Goal: Find specific page/section: Find specific page/section

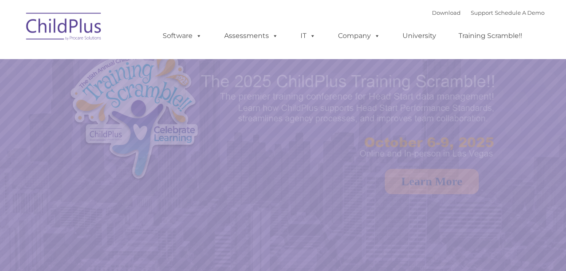
select select "MEDIUM"
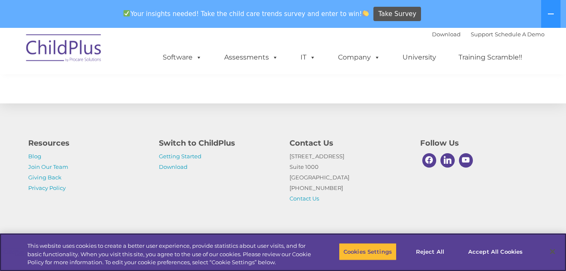
scroll to position [1002, 0]
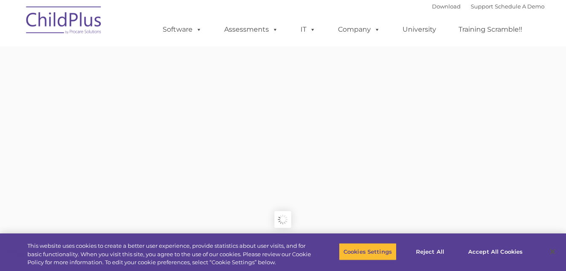
type input ""
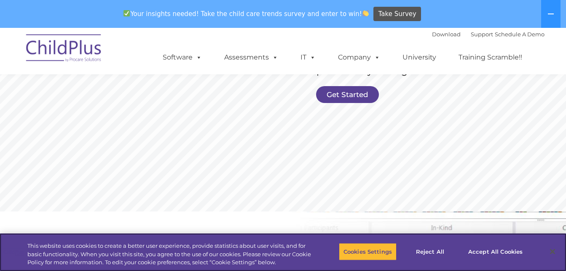
scroll to position [222, 0]
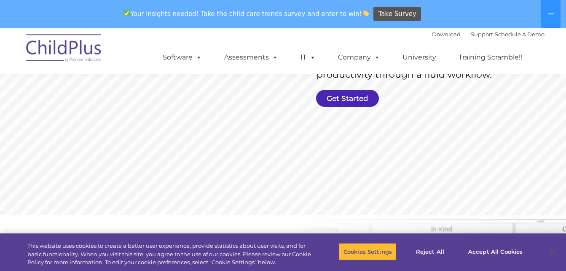
click at [355, 98] on link "Get Started" at bounding box center [347, 98] width 63 height 17
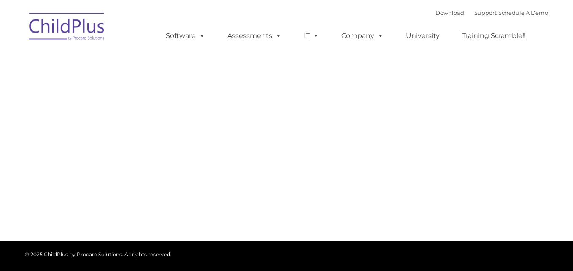
type input ""
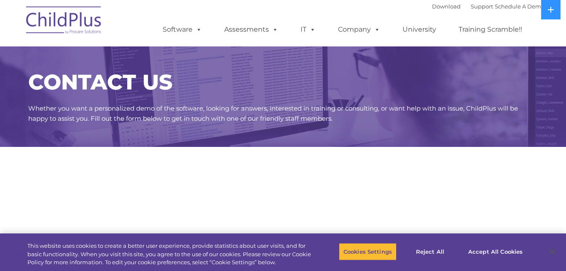
select select "MEDIUM"
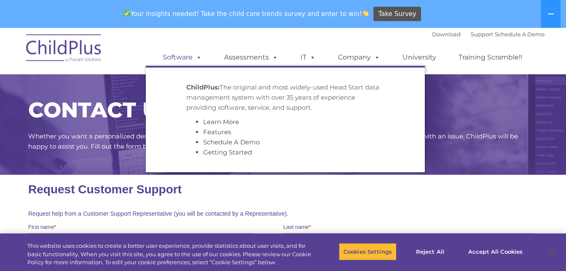
click at [199, 57] on span at bounding box center [197, 57] width 9 height 8
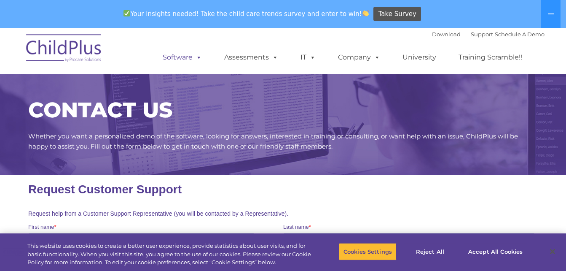
click at [199, 57] on span at bounding box center [197, 57] width 9 height 8
